Goal: Navigation & Orientation: Go to known website

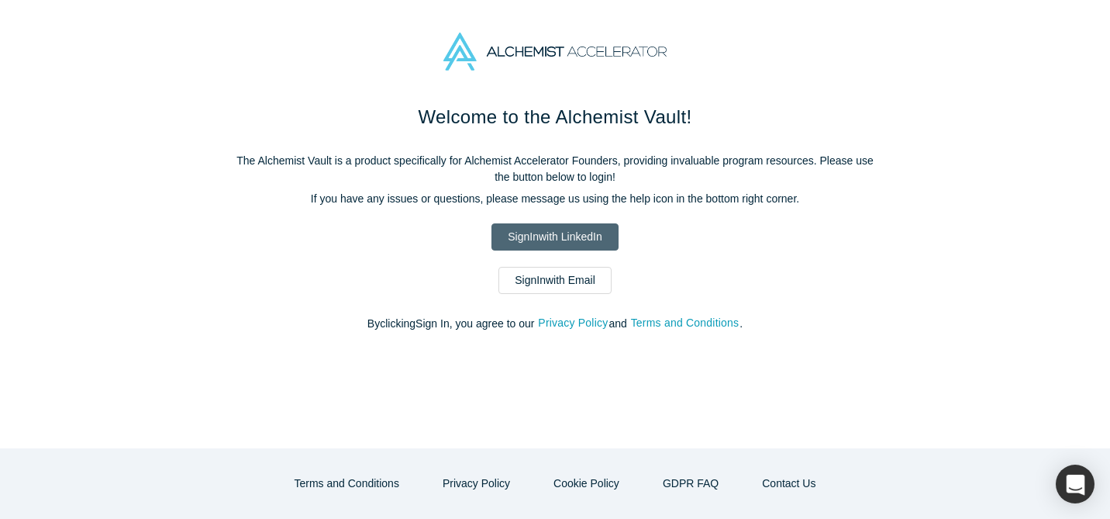
click at [558, 231] on link "Sign In with LinkedIn" at bounding box center [555, 236] width 126 height 27
